Goal: Information Seeking & Learning: Learn about a topic

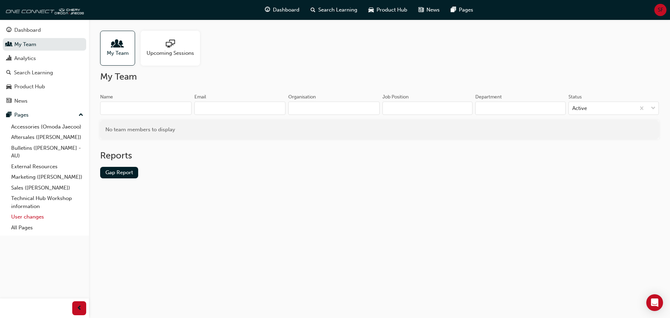
click at [32, 216] on link "User changes" at bounding box center [47, 216] width 78 height 11
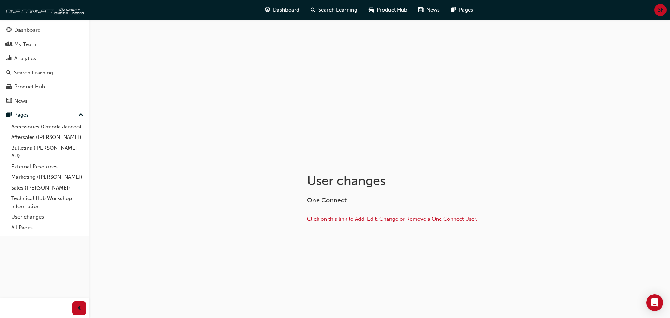
click at [346, 220] on span "Click on this link to Add, Edit, Change or Remove a One Connect User." at bounding box center [392, 219] width 170 height 6
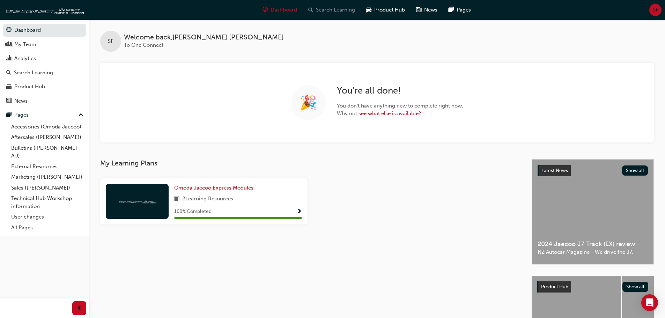
click at [335, 12] on span "Search Learning" at bounding box center [335, 10] width 39 height 8
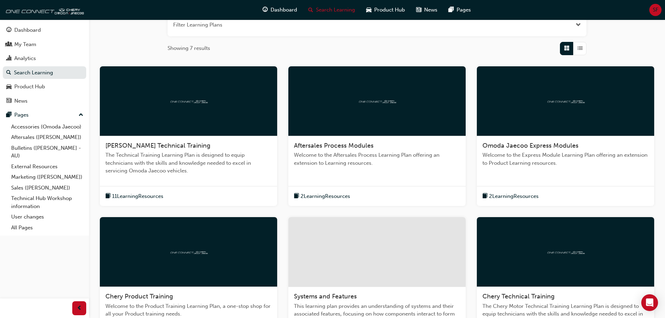
scroll to position [105, 0]
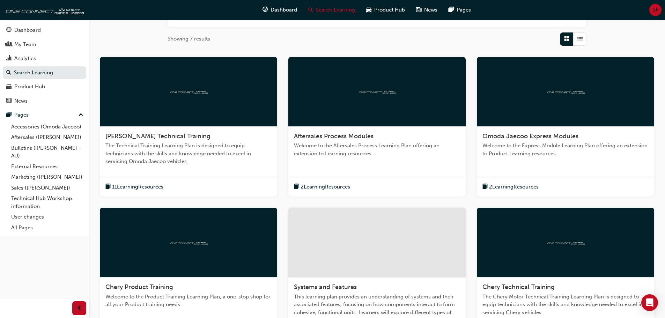
click at [124, 185] on span "11 Learning Resources" at bounding box center [137, 187] width 51 height 8
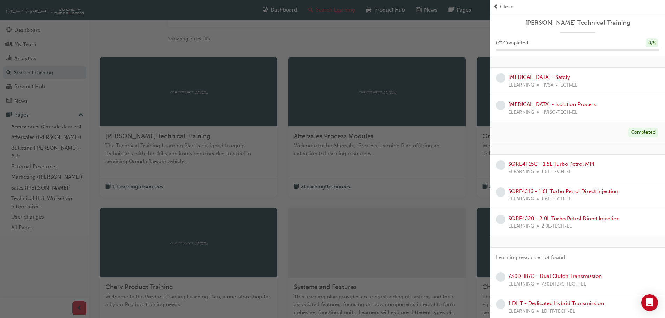
click at [501, 5] on span "Close" at bounding box center [507, 7] width 14 height 8
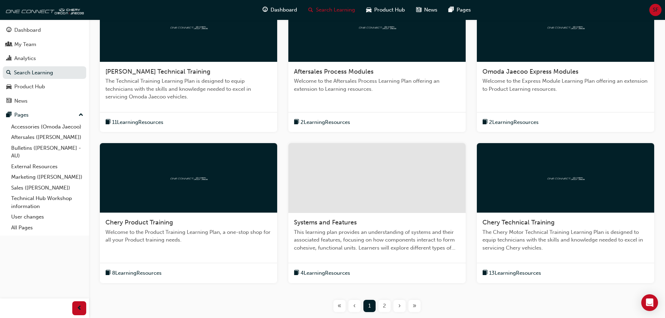
scroll to position [209, 0]
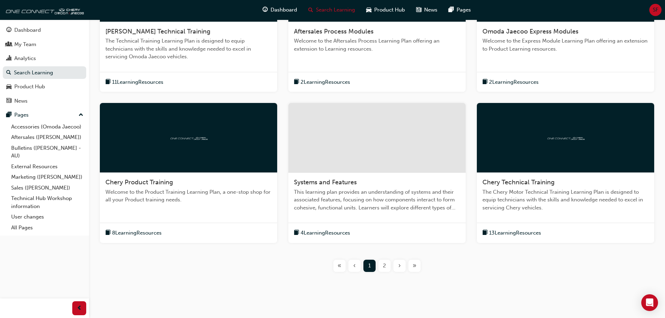
click at [385, 266] on span "2" at bounding box center [384, 266] width 3 height 8
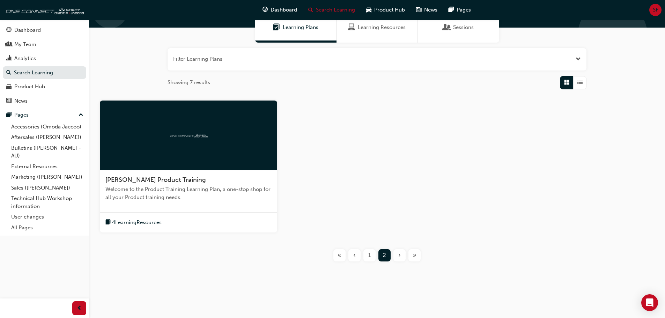
click at [148, 224] on span "4 Learning Resources" at bounding box center [137, 222] width 50 height 8
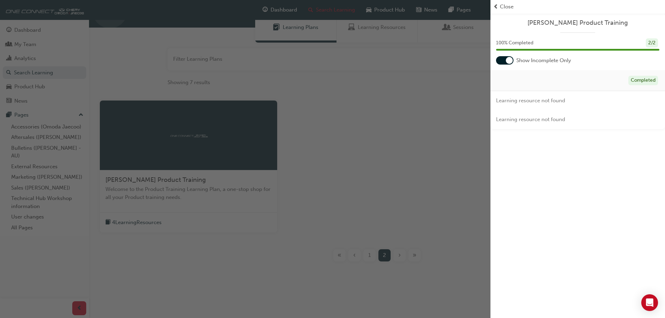
click at [512, 6] on span "Close" at bounding box center [507, 7] width 14 height 8
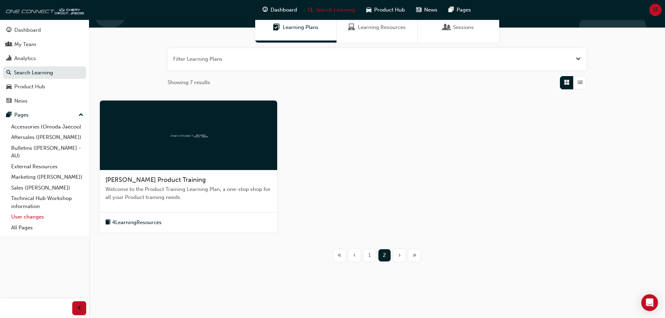
click at [37, 215] on link "User changes" at bounding box center [47, 216] width 78 height 11
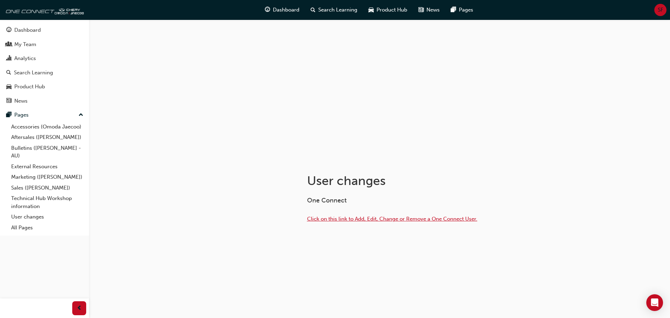
click at [357, 217] on span "Click on this link to Add, Edit, Change or Remove a One Connect User." at bounding box center [392, 219] width 170 height 6
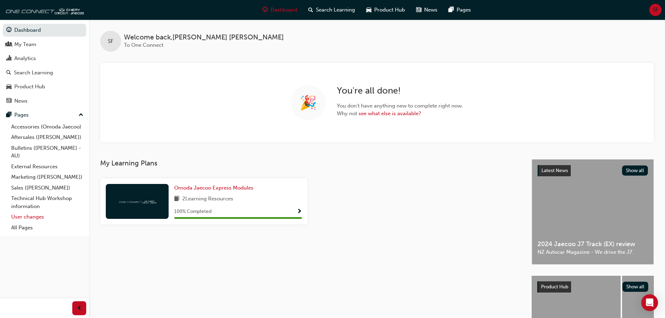
click at [27, 217] on link "User changes" at bounding box center [47, 216] width 78 height 11
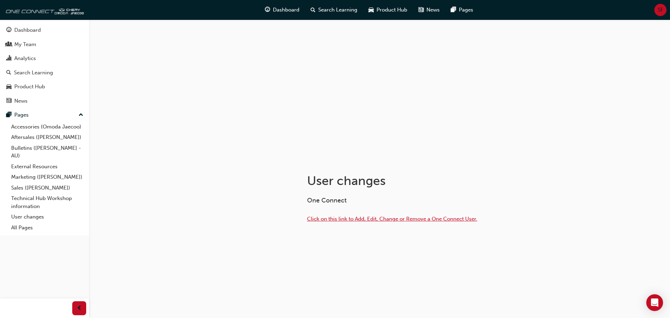
click at [389, 219] on span "Click on this link to Add, Edit, Change or Remove a One Connect User." at bounding box center [392, 219] width 170 height 6
